Goal: Navigation & Orientation: Go to known website

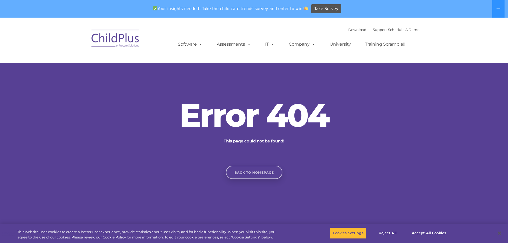
click at [259, 172] on link "Back to homepage" at bounding box center [254, 172] width 57 height 13
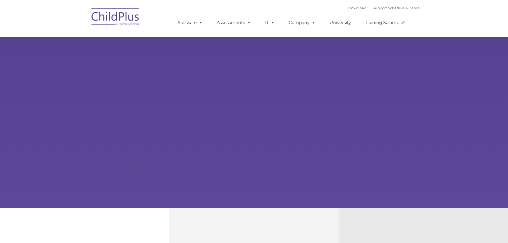
type input ""
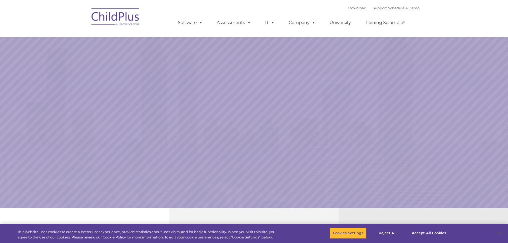
select select "MEDIUM"
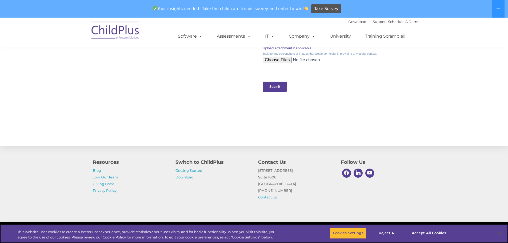
scroll to position [536, 0]
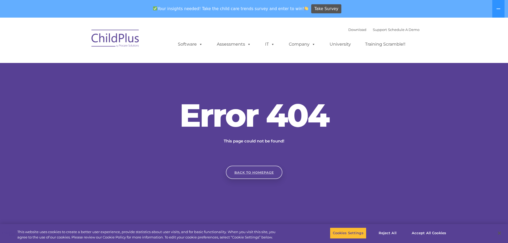
click at [266, 172] on link "Back to homepage" at bounding box center [254, 172] width 57 height 13
